Goal: Transaction & Acquisition: Purchase product/service

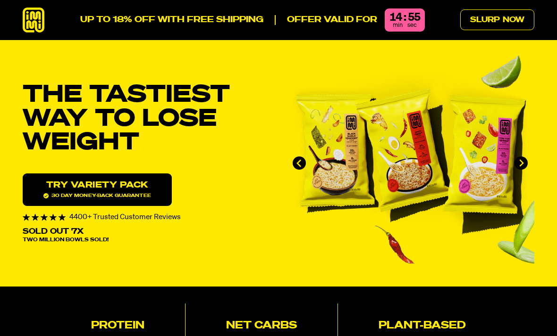
click at [505, 24] on link "Slurp Now" at bounding box center [497, 19] width 74 height 21
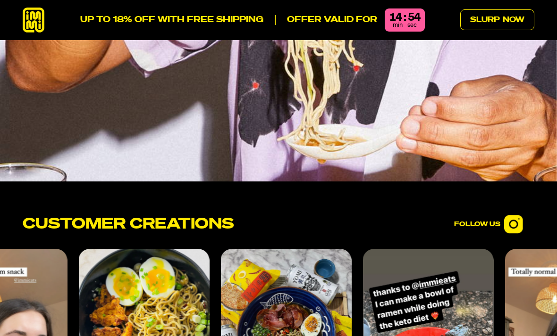
scroll to position [3839, 0]
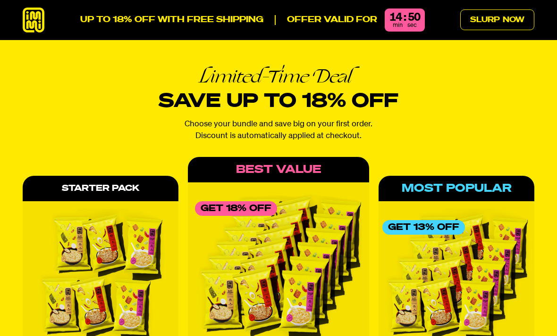
click at [301, 157] on div "Best Value" at bounding box center [279, 169] width 182 height 25
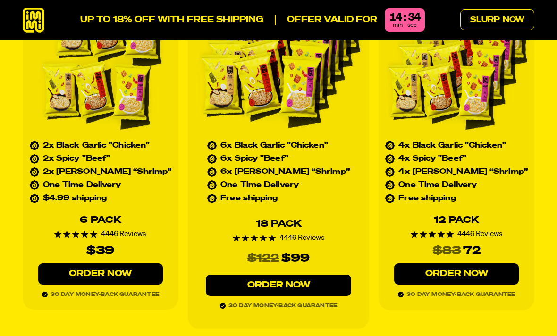
scroll to position [4062, 0]
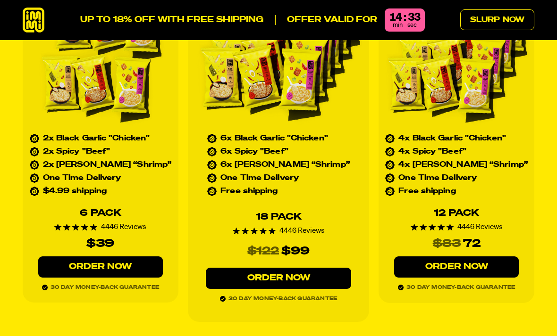
click at [290, 268] on link "Order Now" at bounding box center [278, 278] width 145 height 21
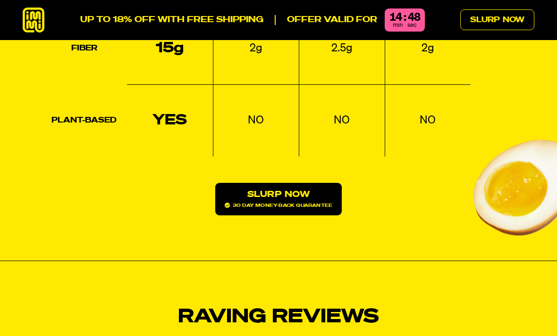
scroll to position [1352, 0]
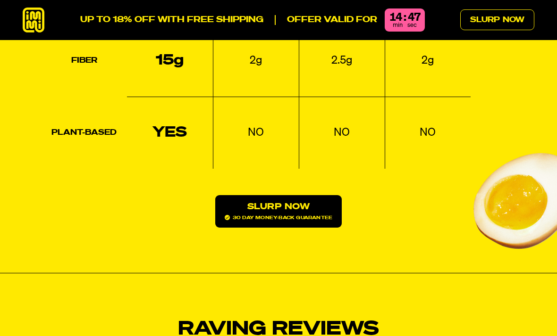
click at [290, 195] on link "Slurp Now 30 day money-back guarantee" at bounding box center [278, 211] width 126 height 33
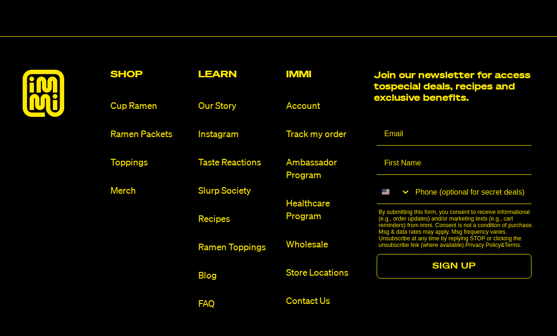
scroll to position [5396, 0]
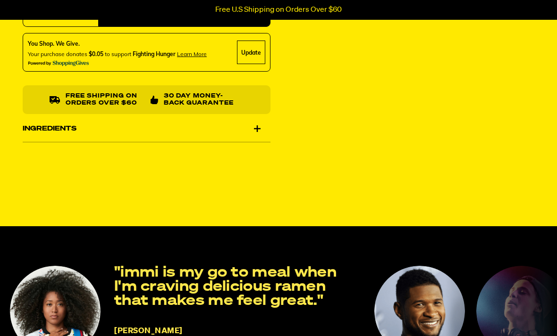
select select "subscription frequency"
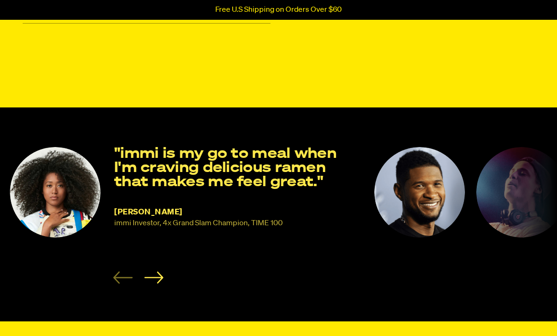
scroll to position [358, 0]
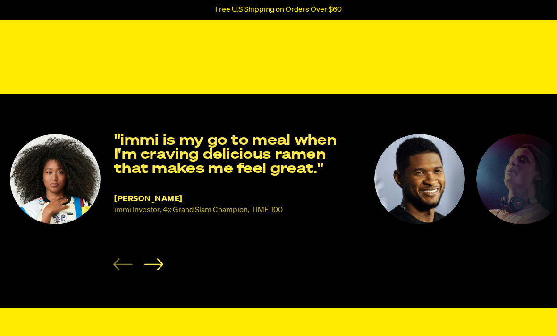
click at [162, 271] on icon "Next slide" at bounding box center [153, 265] width 19 height 12
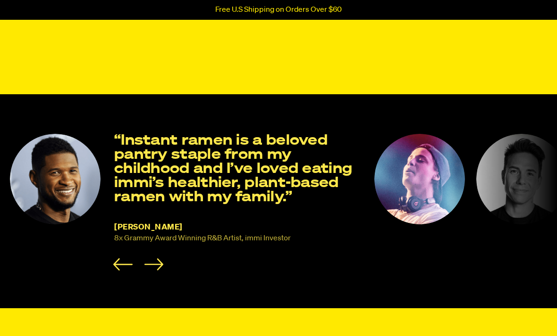
click at [161, 271] on icon "Next slide" at bounding box center [153, 265] width 19 height 12
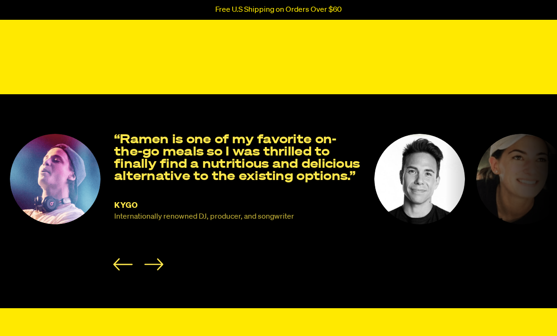
click at [167, 271] on li "KYGO Internationally renowned DJ, producer, and songwriter “Ramen is one of my …" at bounding box center [185, 202] width 353 height 137
